Goal: Information Seeking & Learning: Compare options

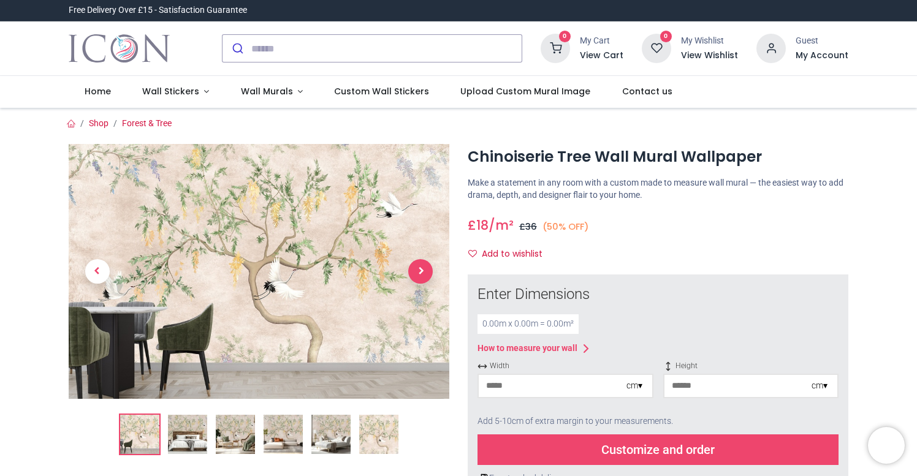
click at [417, 271] on span "Next" at bounding box center [420, 271] width 25 height 25
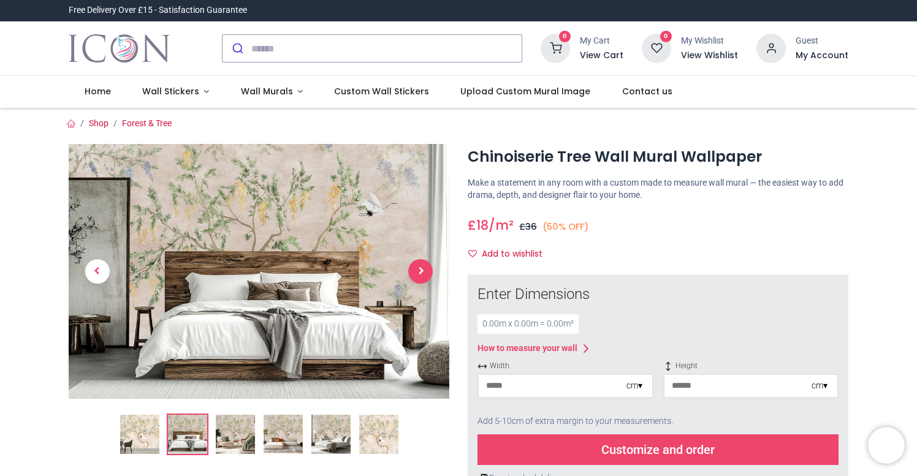
click at [417, 271] on div at bounding box center [258, 476] width 399 height 665
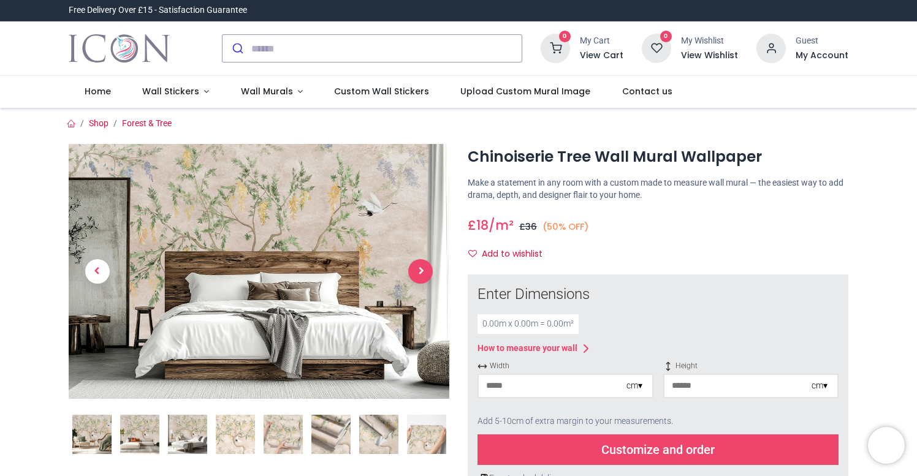
click at [417, 271] on span "Next" at bounding box center [420, 271] width 25 height 25
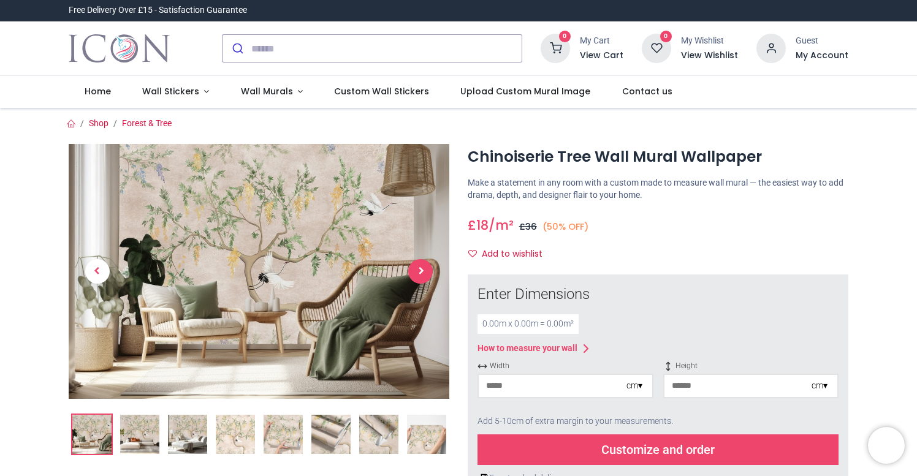
click at [417, 271] on span "Next" at bounding box center [420, 271] width 25 height 25
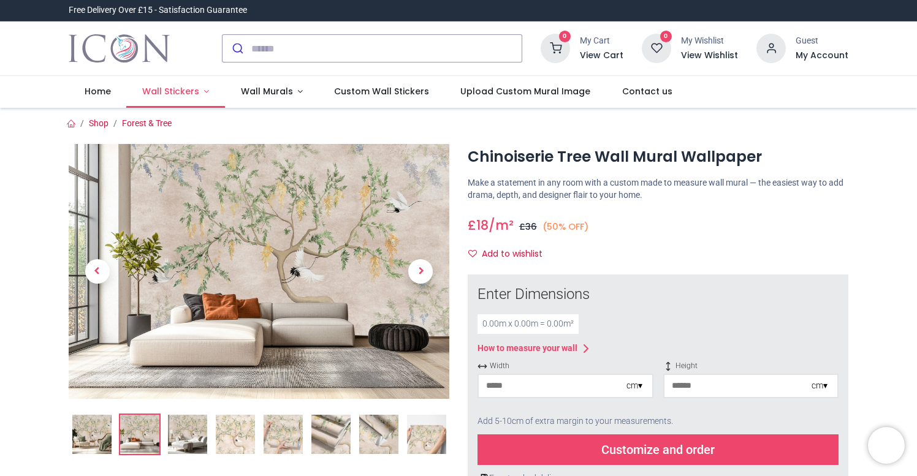
click at [194, 92] on span "Wall Stickers" at bounding box center [170, 91] width 57 height 12
click at [204, 90] on link "Wall Stickers" at bounding box center [175, 92] width 99 height 32
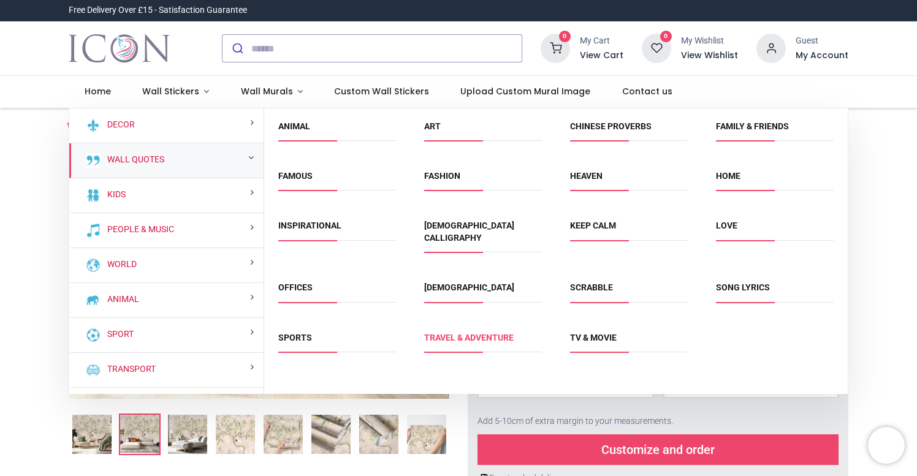
click at [456, 333] on link "Travel & Adventure" at bounding box center [468, 338] width 89 height 10
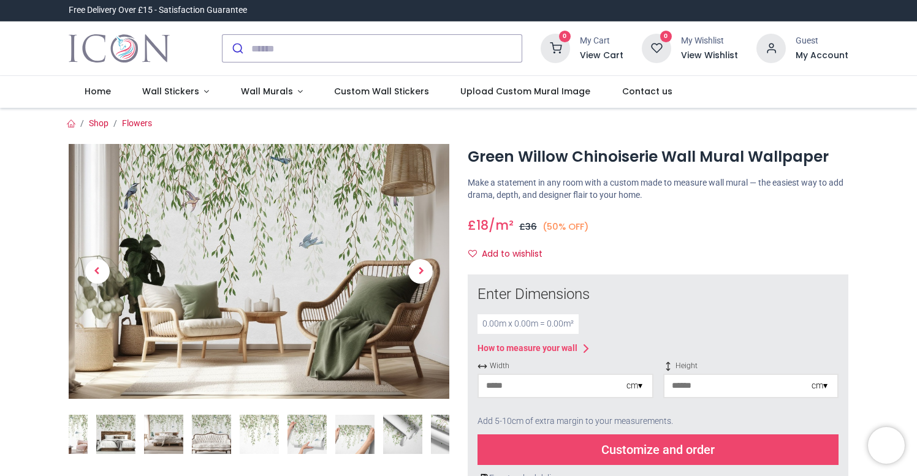
click at [199, 435] on img at bounding box center [211, 434] width 39 height 39
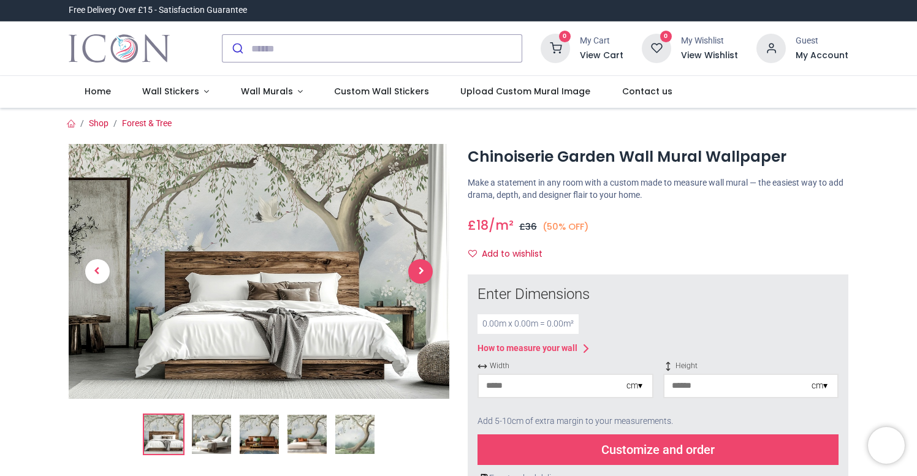
click at [422, 275] on span "Next" at bounding box center [420, 271] width 25 height 25
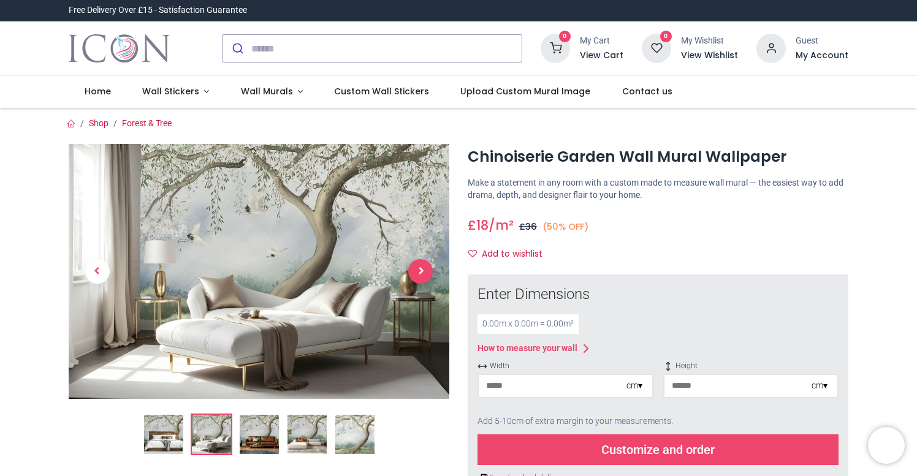
click at [422, 275] on div at bounding box center [258, 476] width 399 height 665
